Goal: Task Accomplishment & Management: Manage account settings

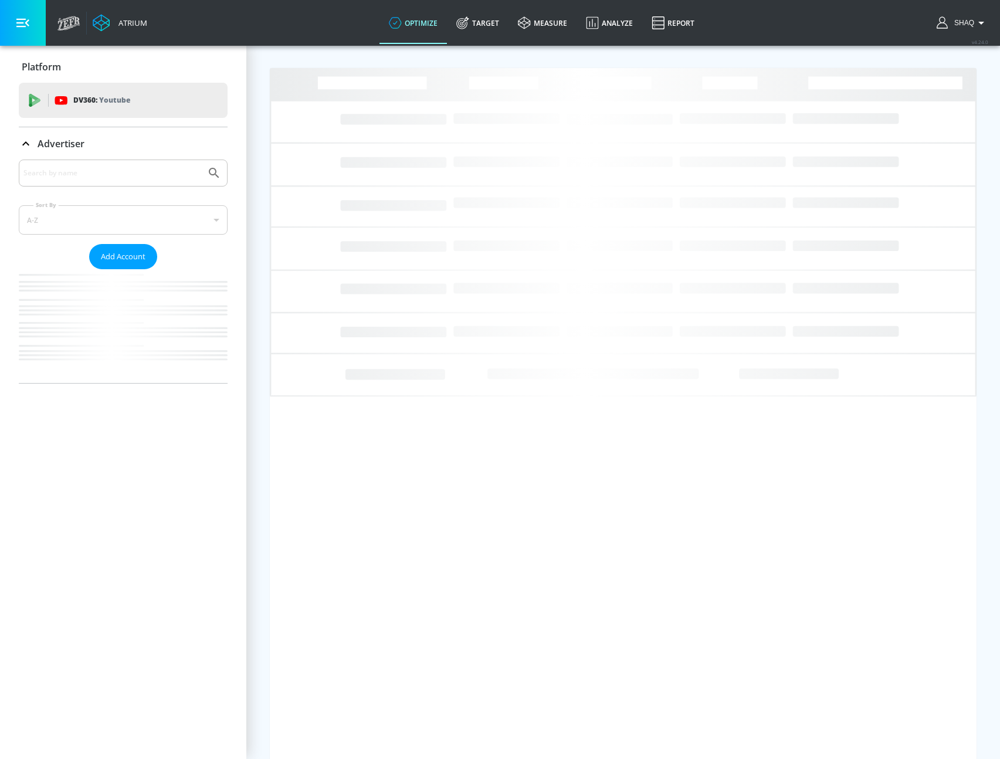
click at [118, 173] on input "Search by name" at bounding box center [112, 172] width 178 height 15
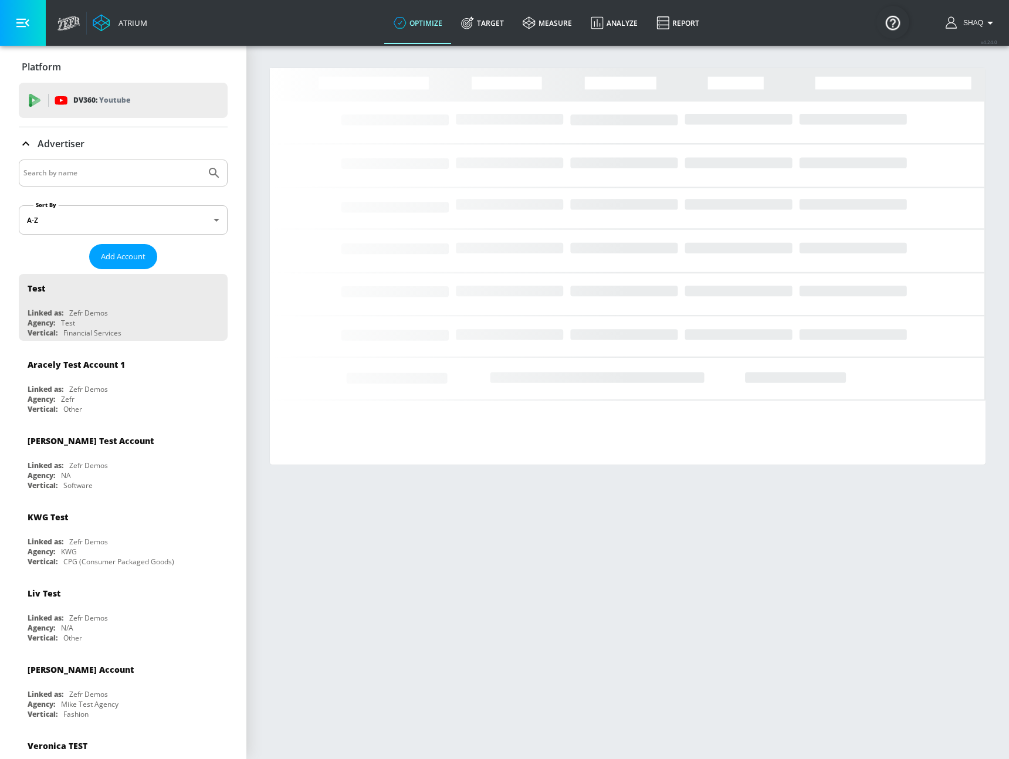
click at [117, 174] on input "Search by name" at bounding box center [112, 172] width 178 height 15
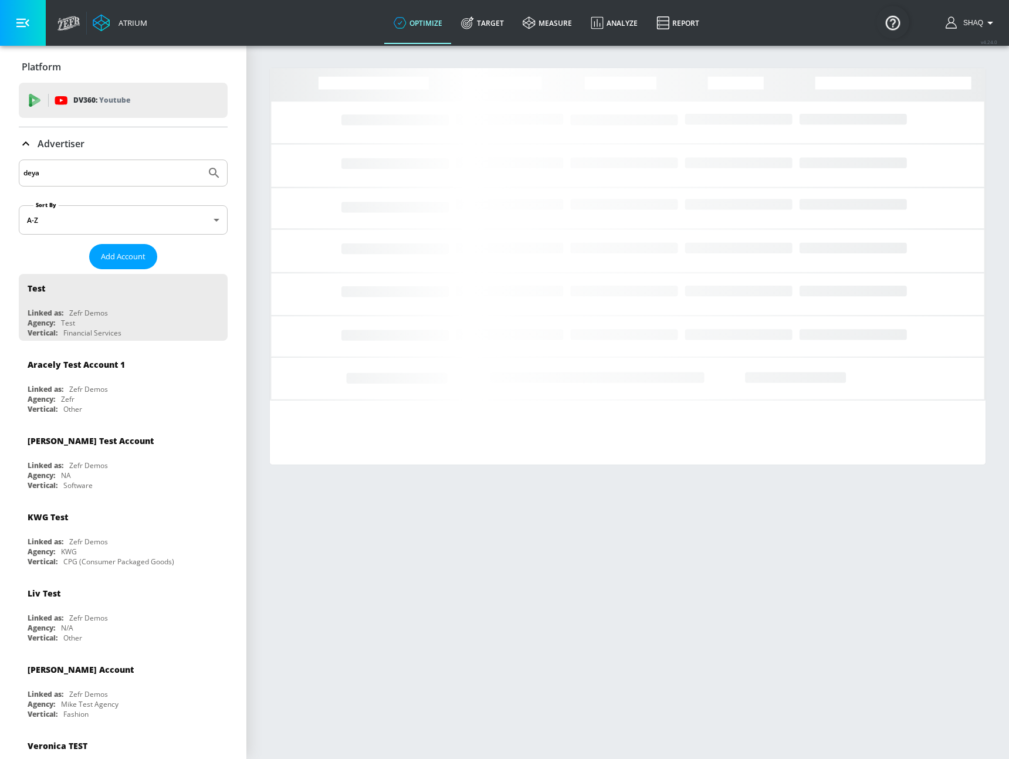
type input "deya"
click at [201, 160] on button "Submit Search" at bounding box center [214, 173] width 26 height 26
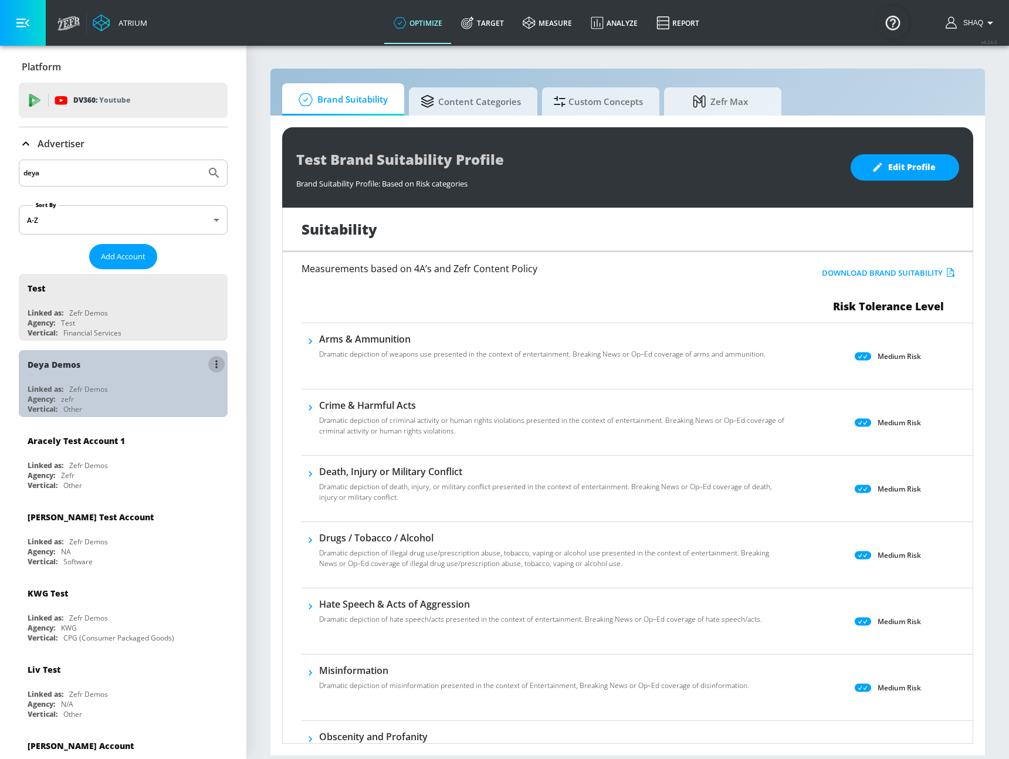
click at [209, 359] on button "list of Advertiser" at bounding box center [216, 364] width 16 height 16
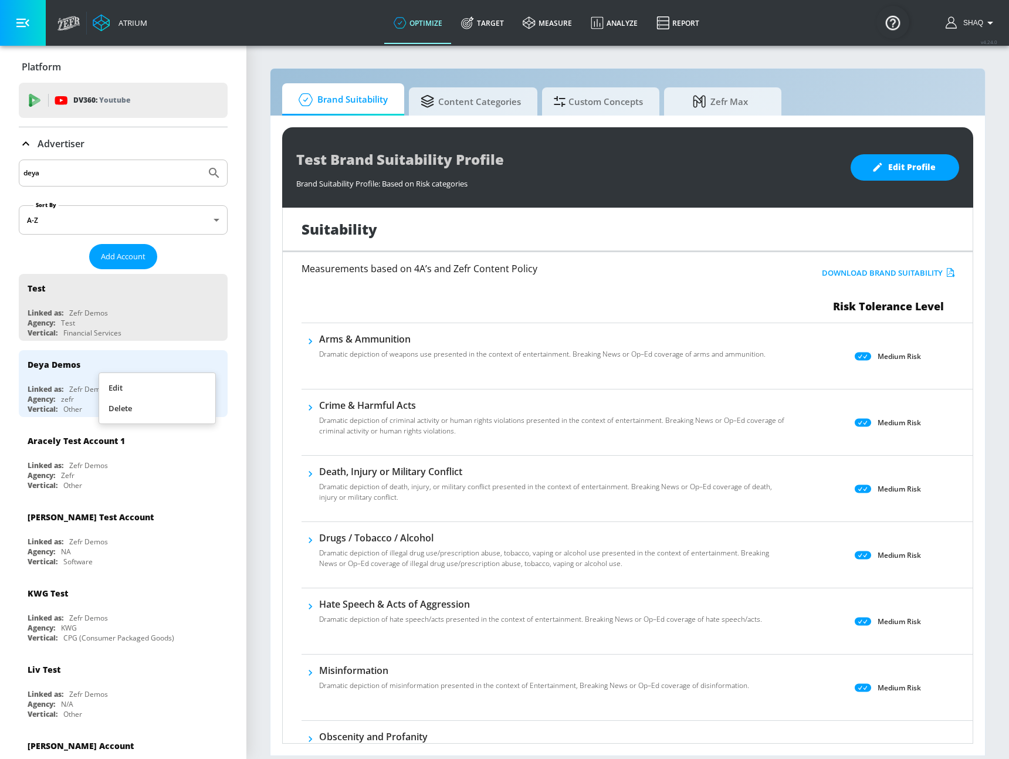
click at [172, 384] on li "Edit" at bounding box center [157, 388] width 116 height 21
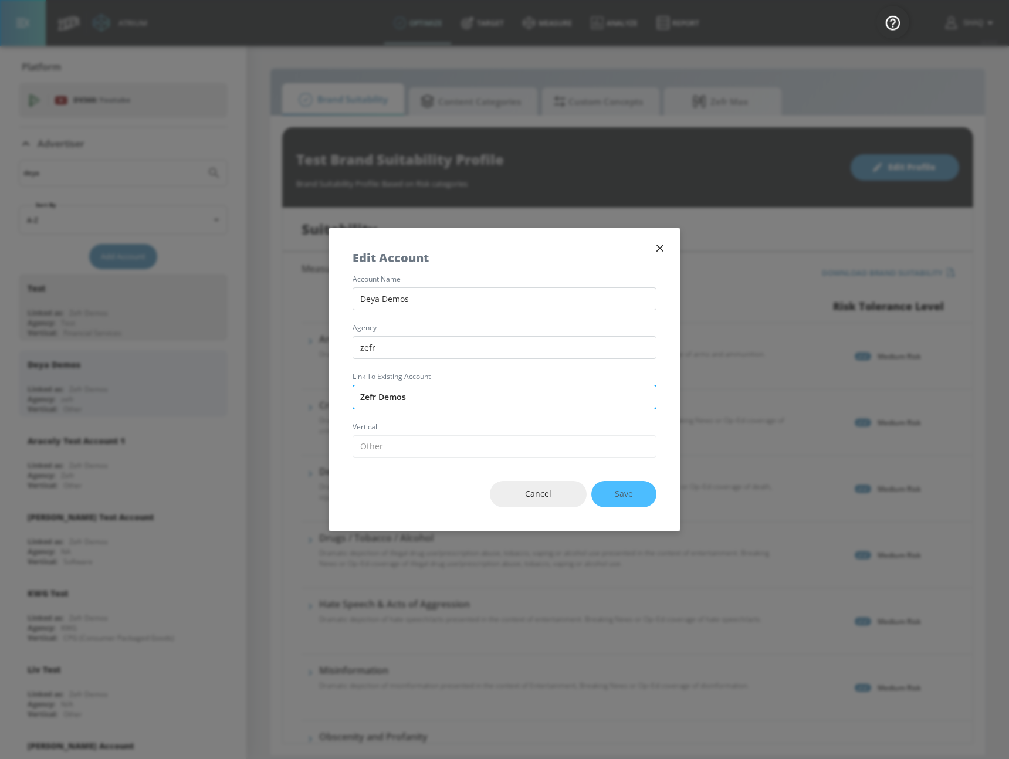
click at [379, 402] on input "Zefr Demos" at bounding box center [504, 397] width 304 height 25
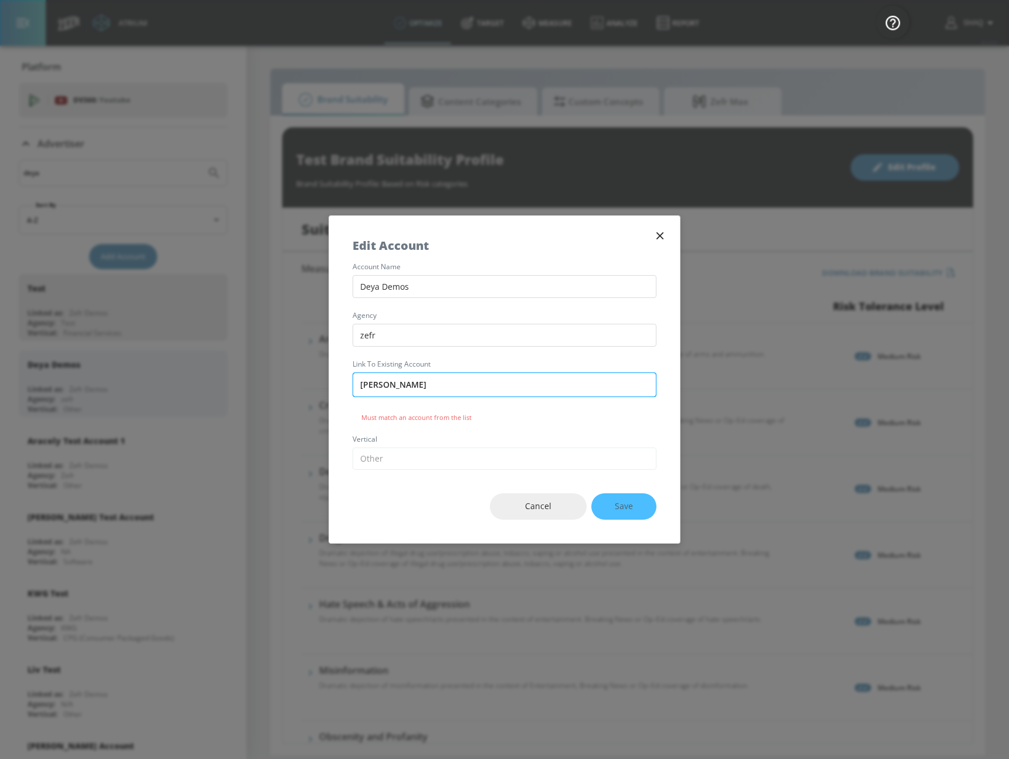
type input "deya"
